Goal: Information Seeking & Learning: Learn about a topic

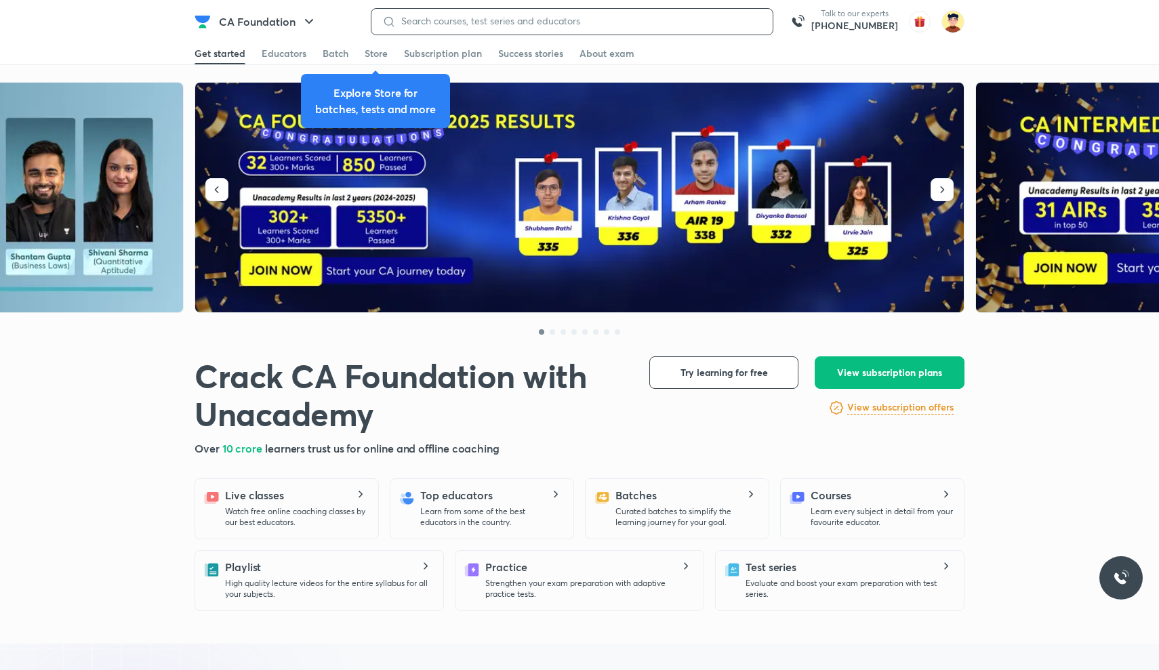
click at [664, 20] on input at bounding box center [579, 21] width 366 height 11
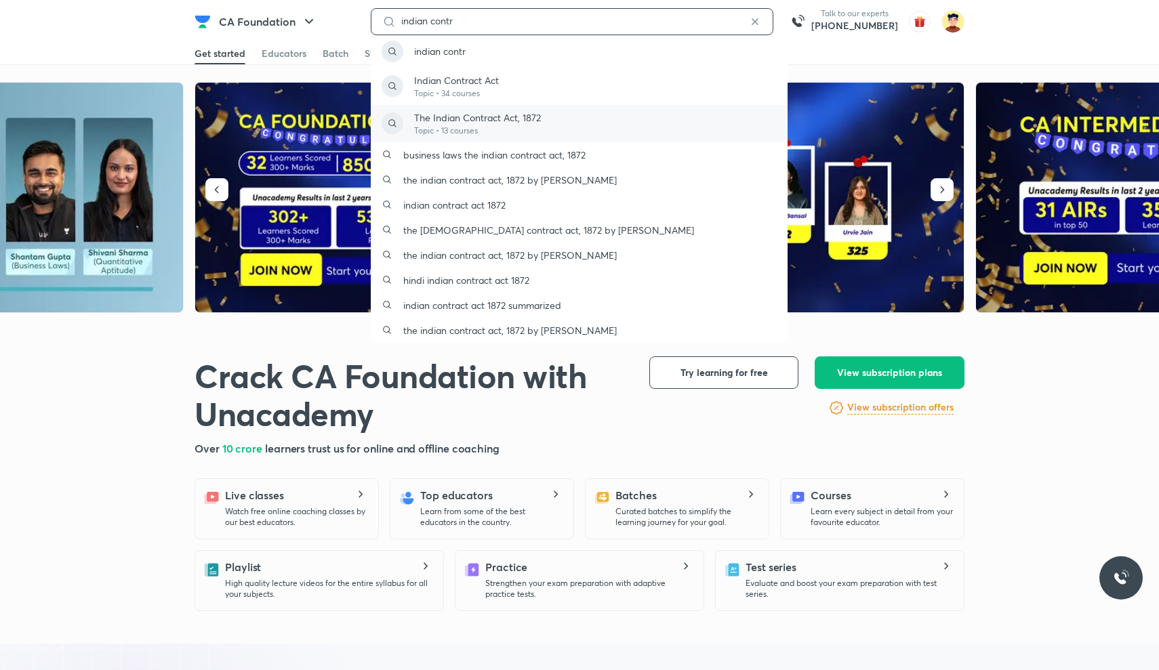
type input "indian contr"
click at [622, 134] on div "The Indian Contract Act, 1872 Topic • 13 courses" at bounding box center [579, 123] width 417 height 37
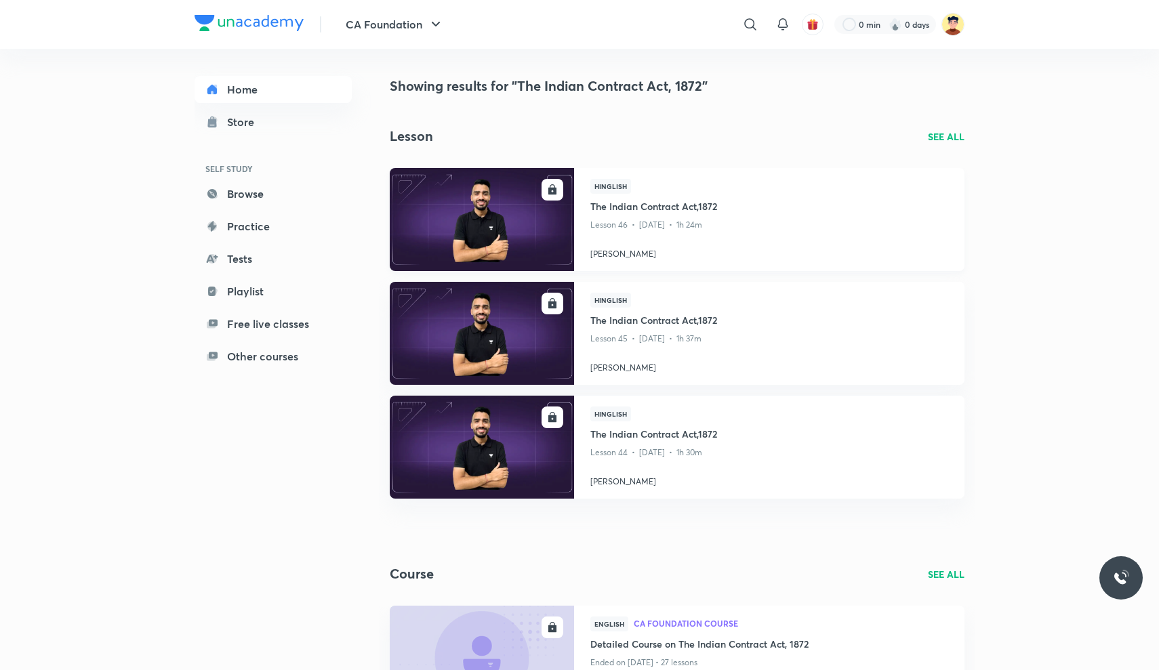
click at [425, 204] on img at bounding box center [482, 219] width 188 height 105
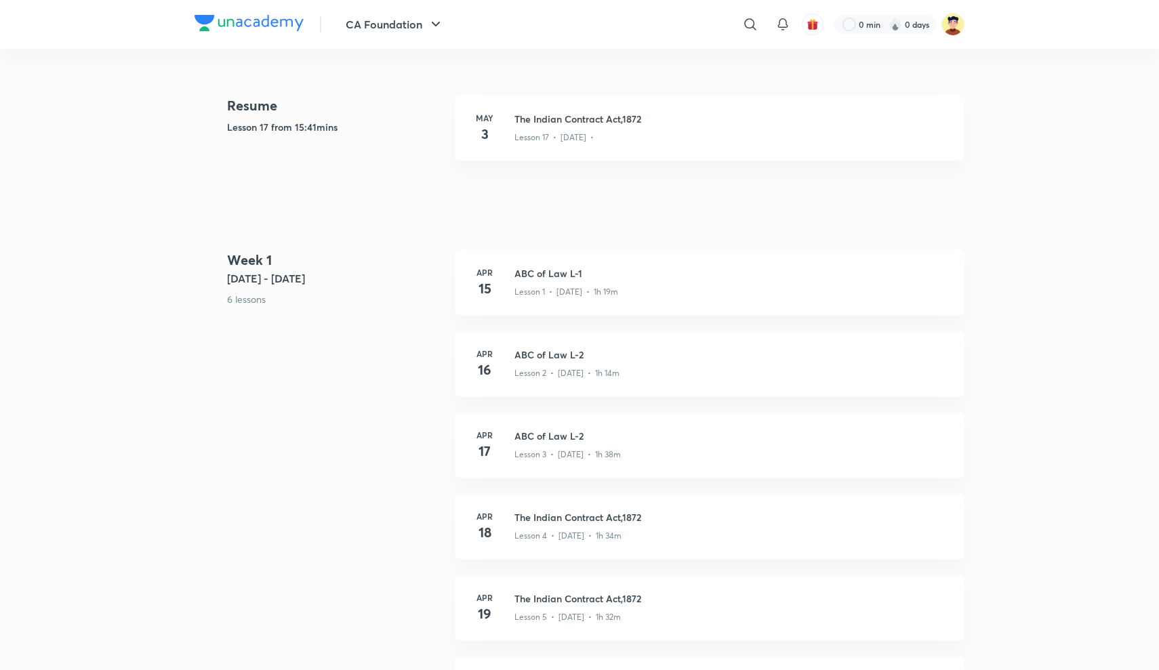
scroll to position [85, 0]
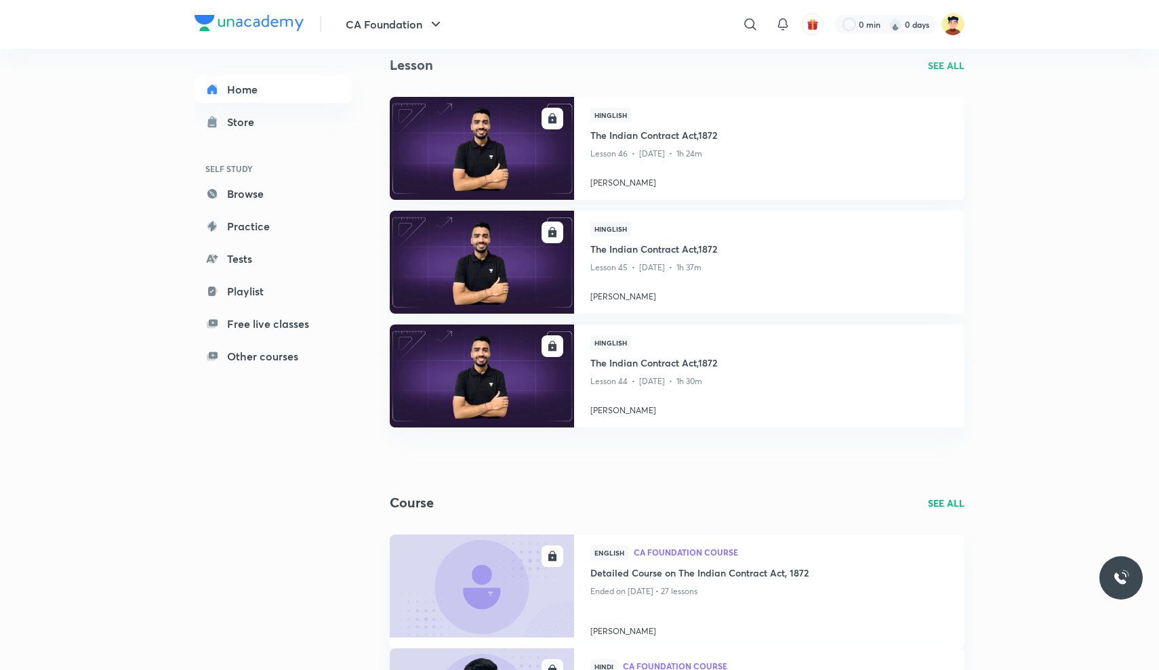
scroll to position [99, 0]
